Goal: Transaction & Acquisition: Purchase product/service

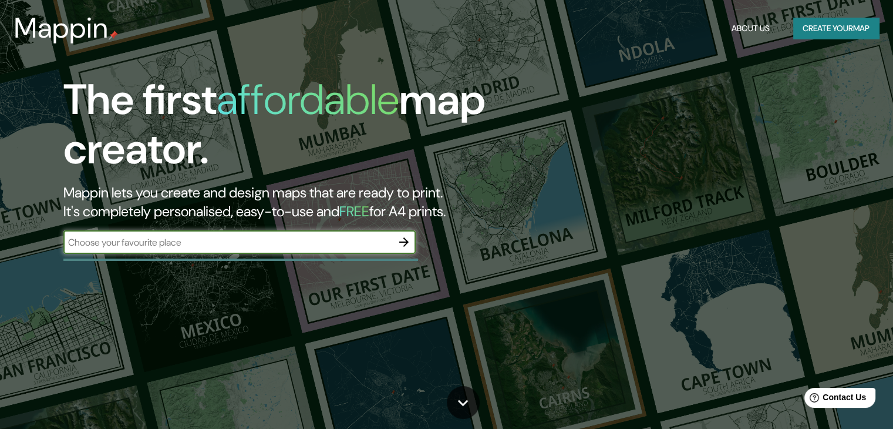
click at [170, 236] on input "text" at bounding box center [227, 243] width 329 height 14
paste input "Av. [PERSON_NAME][STREET_ADDRESS][PERSON_NAME][PERSON_NAME][PERSON_NAME]"
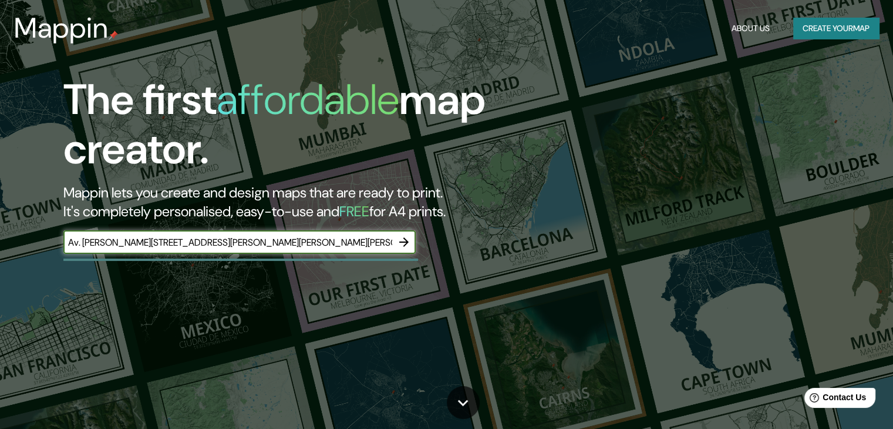
scroll to position [0, 5]
type input "Av. [PERSON_NAME][STREET_ADDRESS][PERSON_NAME][PERSON_NAME][PERSON_NAME]"
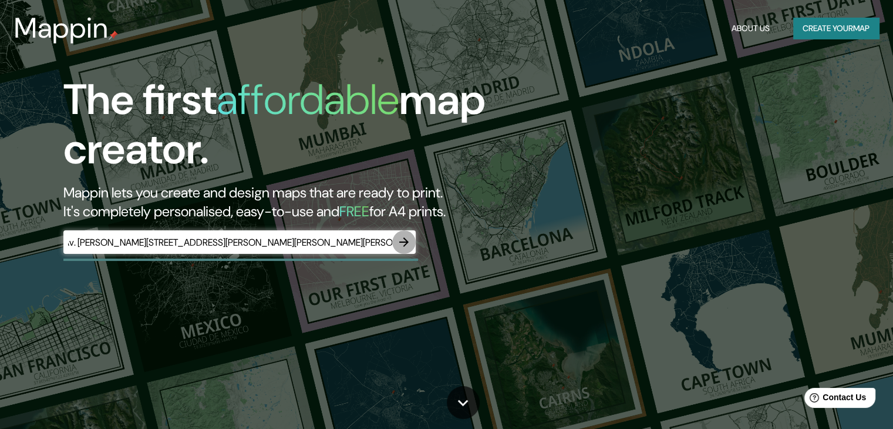
scroll to position [0, 0]
click at [405, 242] on icon "button" at bounding box center [403, 241] width 9 height 9
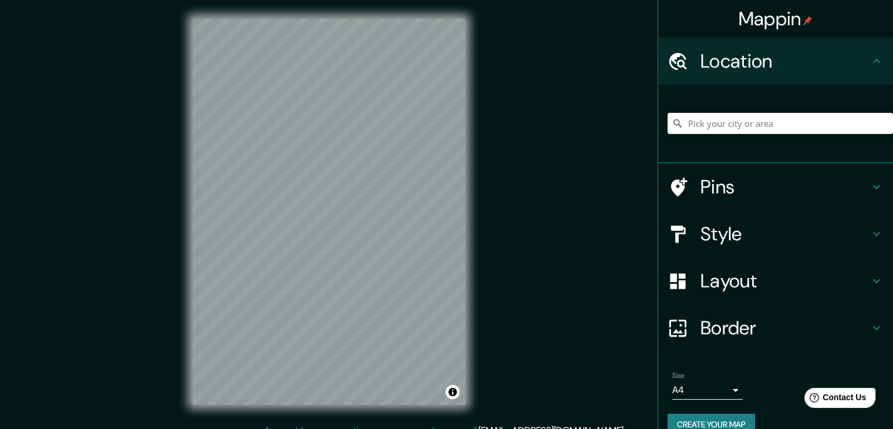
click at [707, 131] on input "Pick your city or area" at bounding box center [781, 123] width 226 height 21
paste input "Av. [PERSON_NAME][STREET_ADDRESS][PERSON_NAME][PERSON_NAME][PERSON_NAME]"
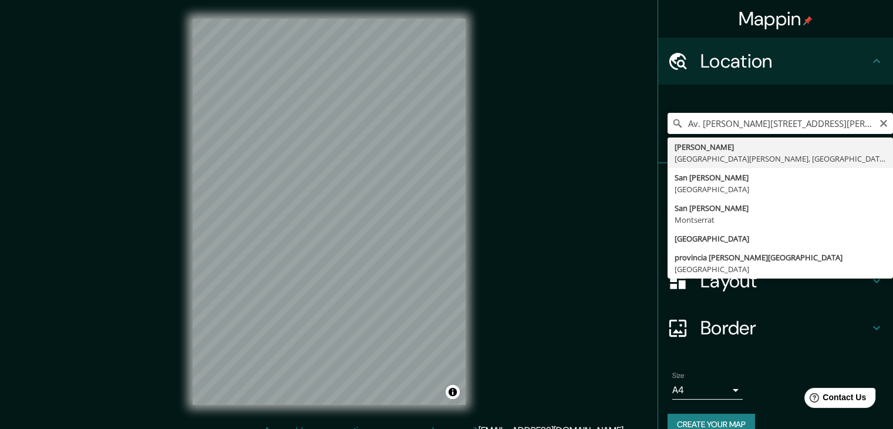
type input "[PERSON_NAME], [GEOGRAPHIC_DATA][PERSON_NAME], [GEOGRAPHIC_DATA]"
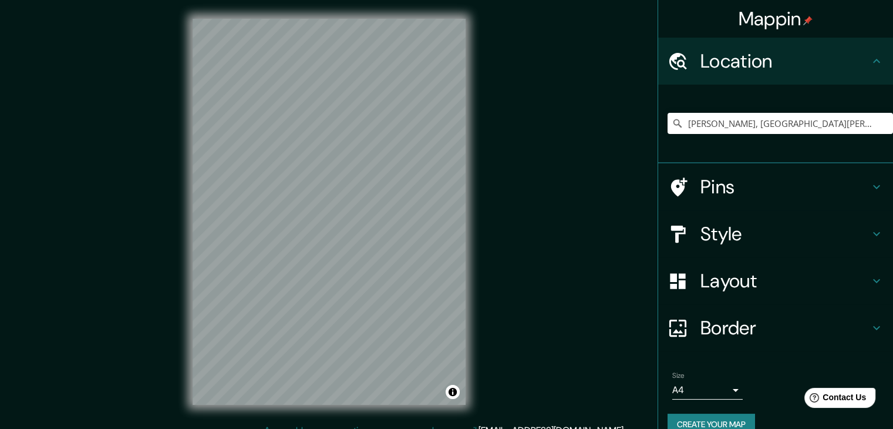
click at [689, 194] on div at bounding box center [684, 187] width 33 height 21
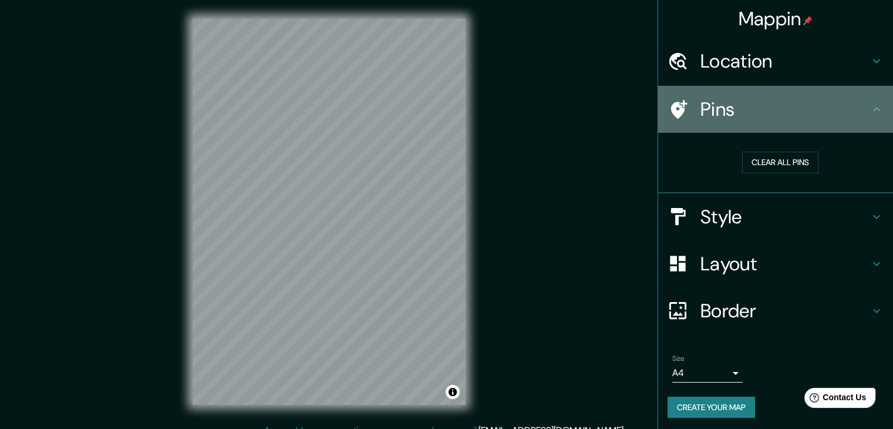
click at [696, 122] on div "Pins" at bounding box center [775, 109] width 235 height 47
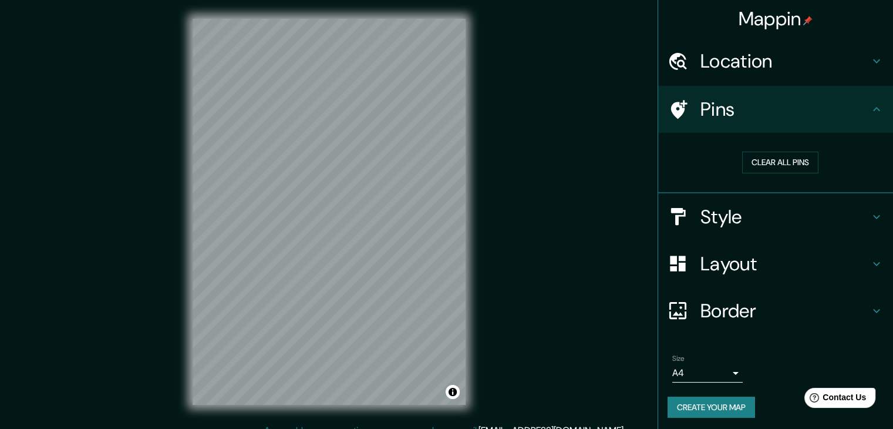
click at [724, 220] on h4 "Style" at bounding box center [785, 216] width 169 height 23
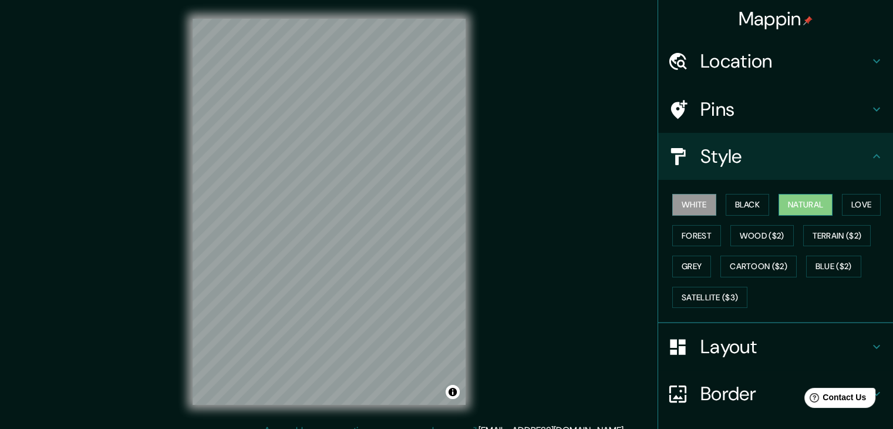
click at [794, 201] on button "Natural" at bounding box center [806, 205] width 54 height 22
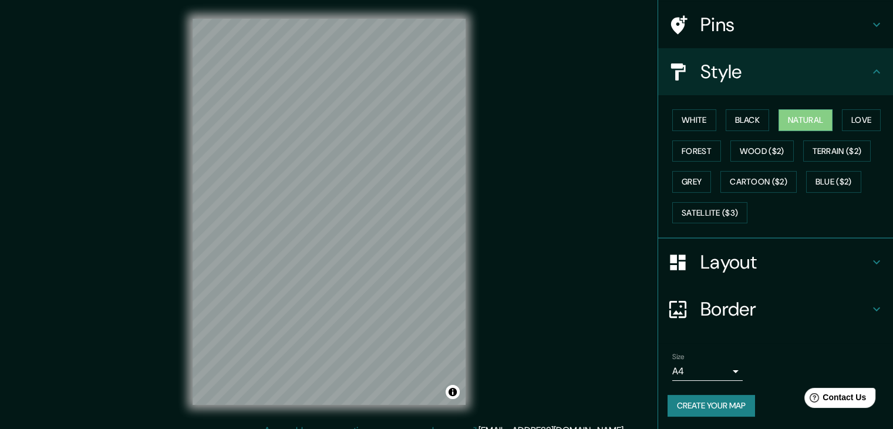
click at [748, 315] on h4 "Border" at bounding box center [785, 308] width 169 height 23
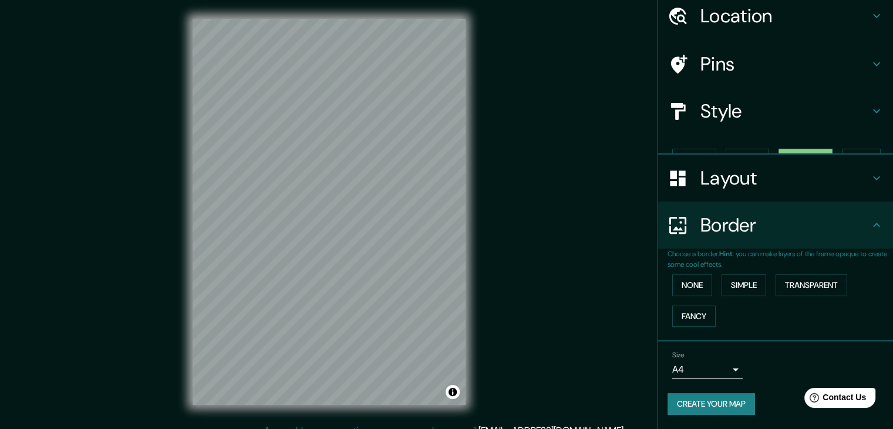
scroll to position [25, 0]
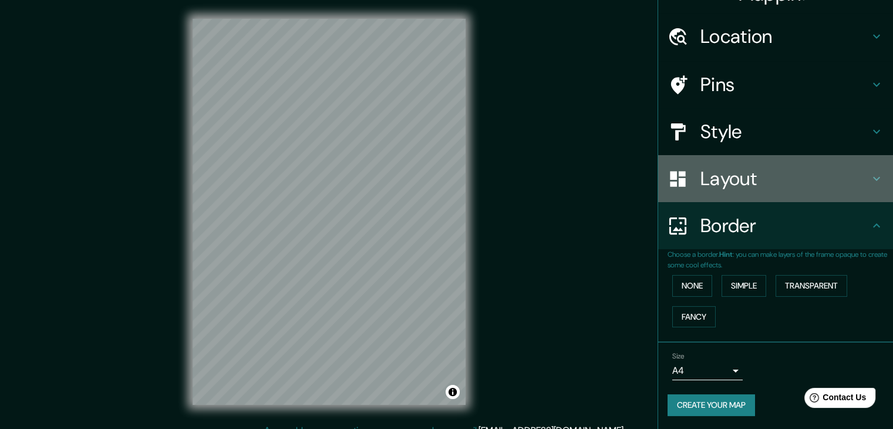
click at [734, 192] on div "Layout" at bounding box center [775, 178] width 235 height 47
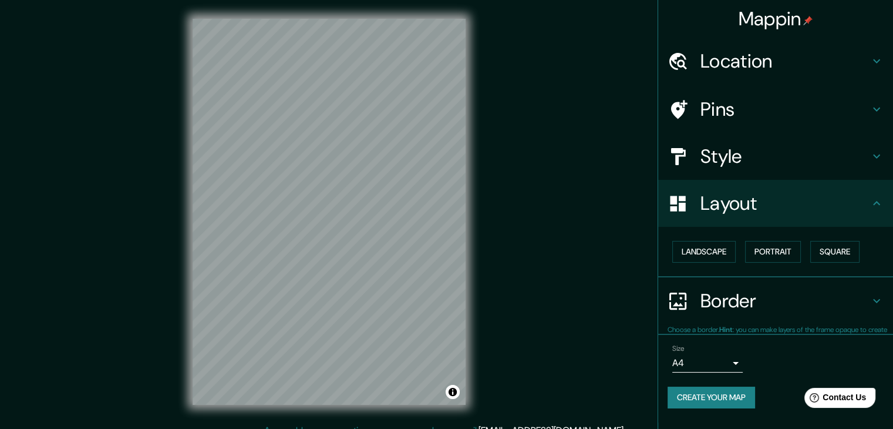
scroll to position [0, 0]
click at [848, 257] on button "Square" at bounding box center [835, 252] width 49 height 22
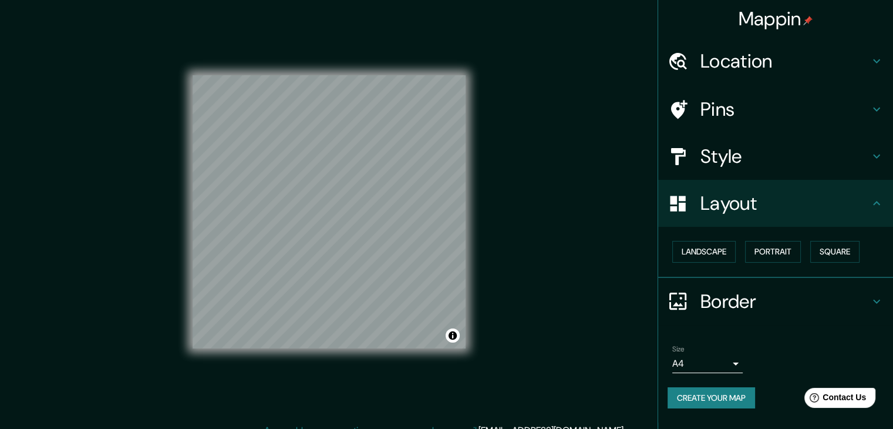
click at [747, 155] on h4 "Style" at bounding box center [785, 155] width 169 height 23
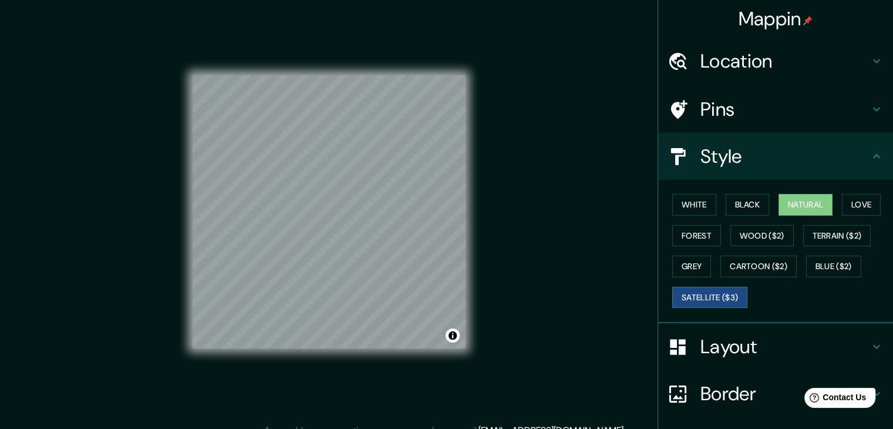
click at [698, 291] on button "Satellite ($3)" at bounding box center [710, 298] width 75 height 22
click at [691, 263] on button "Grey" at bounding box center [692, 267] width 39 height 22
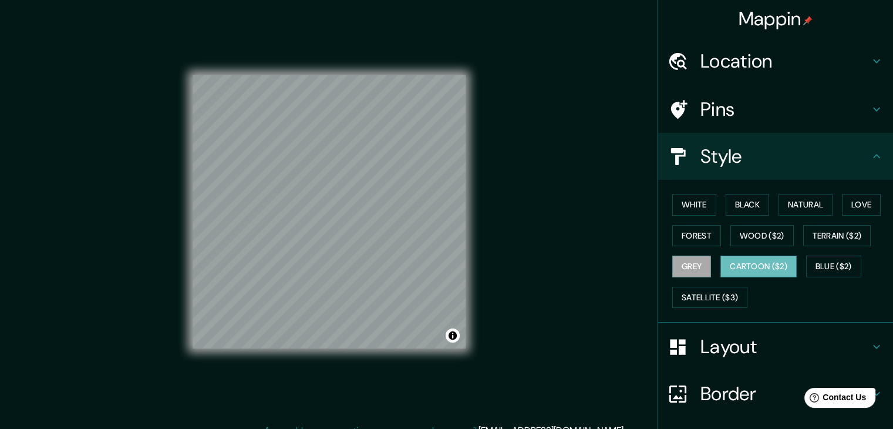
click at [746, 262] on button "Cartoon ($2)" at bounding box center [759, 267] width 76 height 22
click at [833, 264] on button "Blue ($2)" at bounding box center [833, 267] width 55 height 22
click at [754, 270] on button "Cartoon ($2)" at bounding box center [759, 267] width 76 height 22
click at [733, 210] on button "Black" at bounding box center [748, 205] width 44 height 22
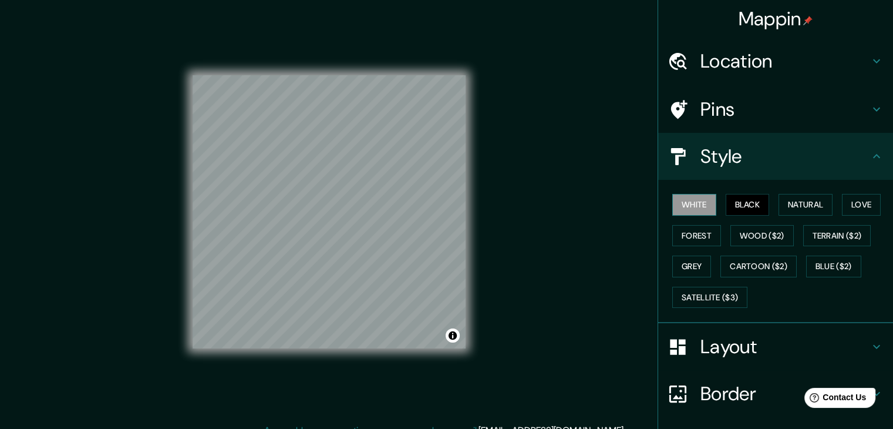
click at [683, 208] on button "White" at bounding box center [695, 205] width 44 height 22
click at [746, 207] on button "Black" at bounding box center [748, 205] width 44 height 22
click at [806, 201] on button "Natural" at bounding box center [806, 205] width 54 height 22
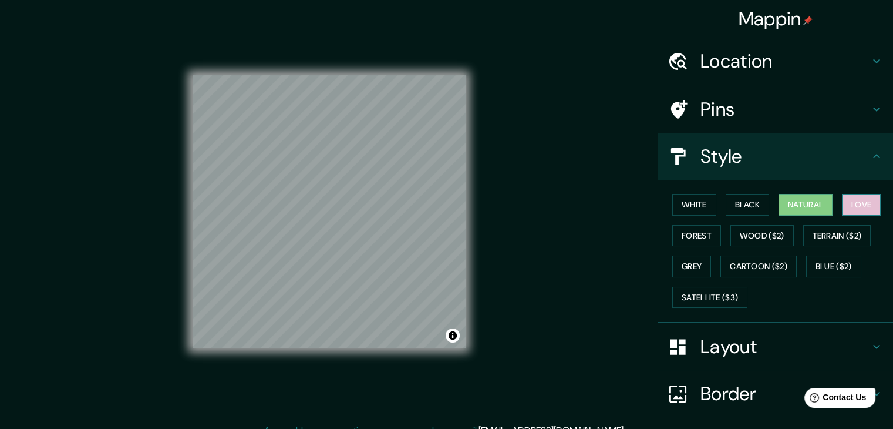
click at [852, 204] on button "Love" at bounding box center [861, 205] width 39 height 22
click at [686, 236] on button "Forest" at bounding box center [697, 236] width 49 height 22
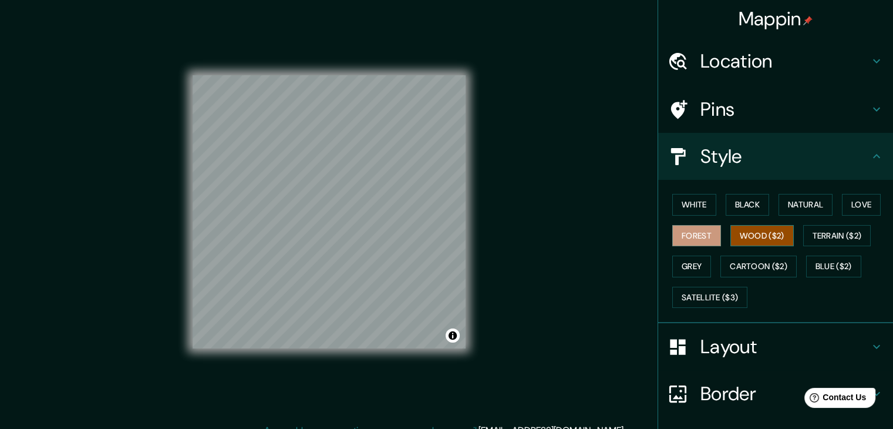
click at [771, 236] on button "Wood ($2)" at bounding box center [762, 236] width 63 height 22
click at [842, 229] on button "Terrain ($2)" at bounding box center [838, 236] width 68 height 22
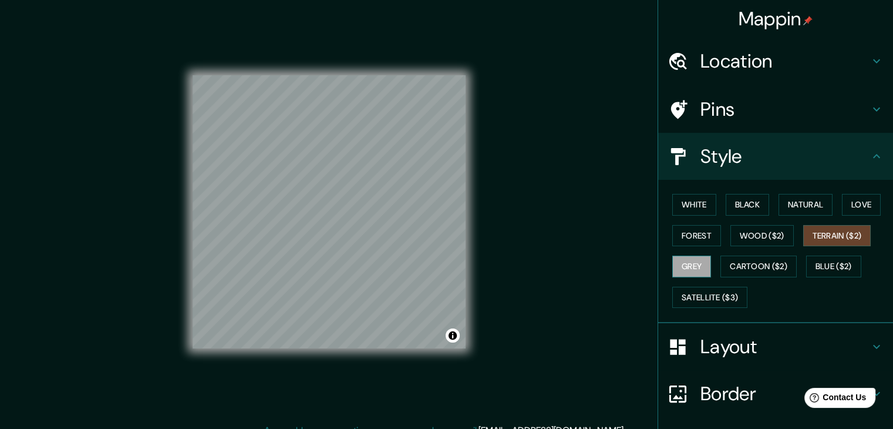
click at [677, 258] on button "Grey" at bounding box center [692, 267] width 39 height 22
click at [758, 260] on button "Cartoon ($2)" at bounding box center [759, 267] width 76 height 22
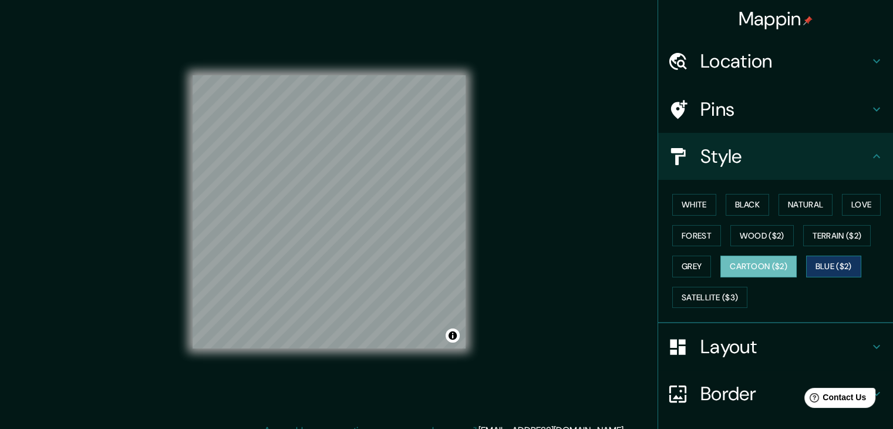
click at [829, 265] on button "Blue ($2)" at bounding box center [833, 267] width 55 height 22
click at [710, 302] on button "Satellite ($3)" at bounding box center [710, 298] width 75 height 22
